Goal: Information Seeking & Learning: Learn about a topic

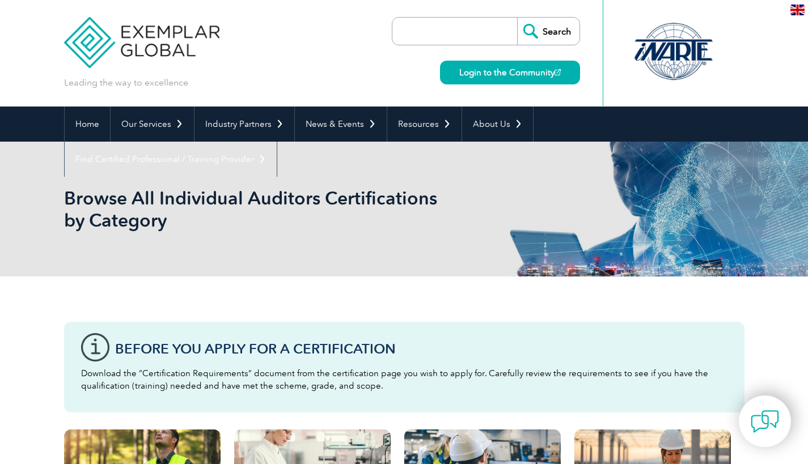
click at [679, 43] on div at bounding box center [673, 51] width 113 height 62
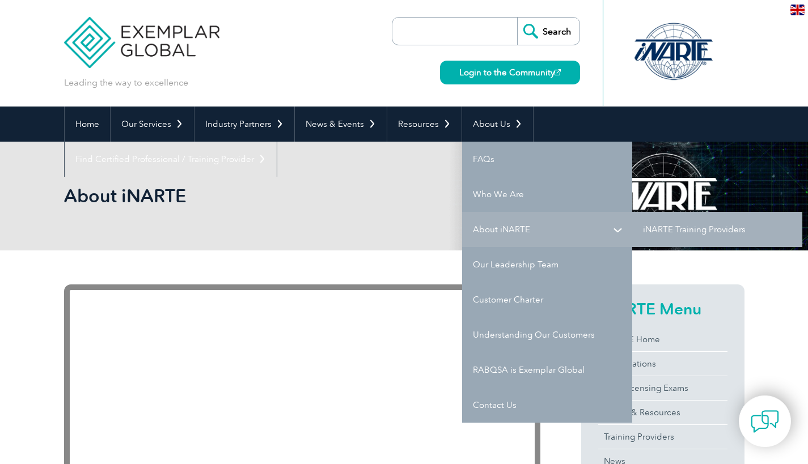
click at [501, 230] on link "About iNARTE" at bounding box center [547, 229] width 170 height 35
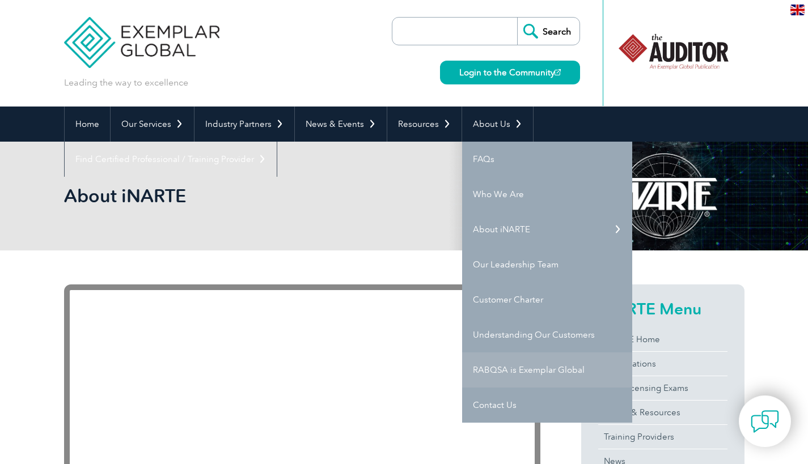
click at [542, 369] on link "RABQSA is Exemplar Global" at bounding box center [547, 370] width 170 height 35
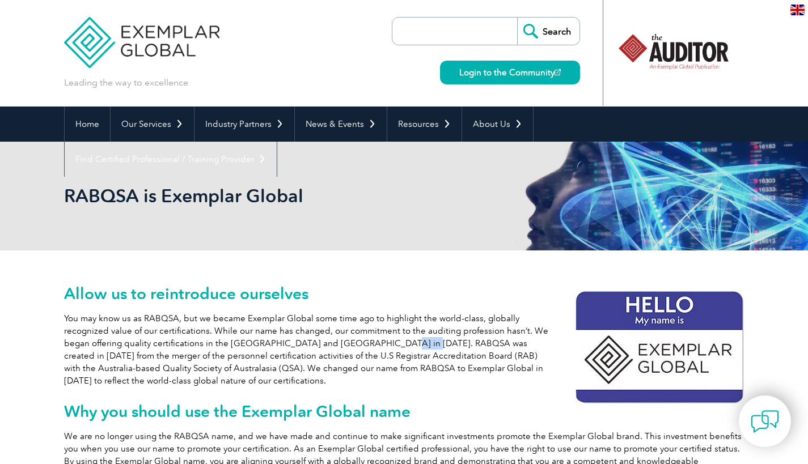
drag, startPoint x: 367, startPoint y: 345, endPoint x: 400, endPoint y: 343, distance: 32.9
click at [400, 343] on p "You may know us as RABQSA, but we became Exemplar Global some time ago to highl…" at bounding box center [404, 349] width 680 height 75
copy p "RABQSA"
